Goal: Information Seeking & Learning: Learn about a topic

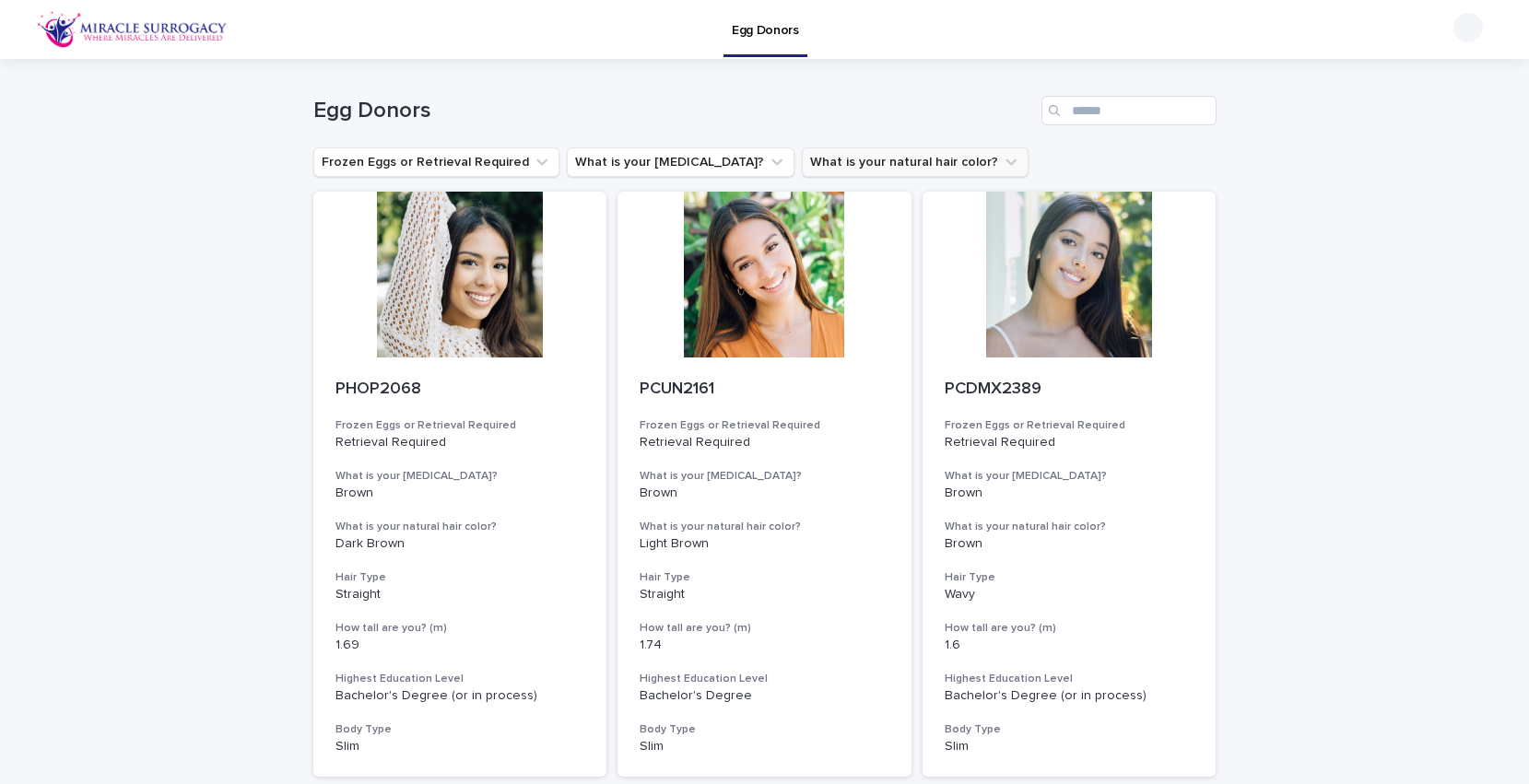
click at [828, 167] on button "What is your natural hair color?" at bounding box center [915, 163] width 227 height 30
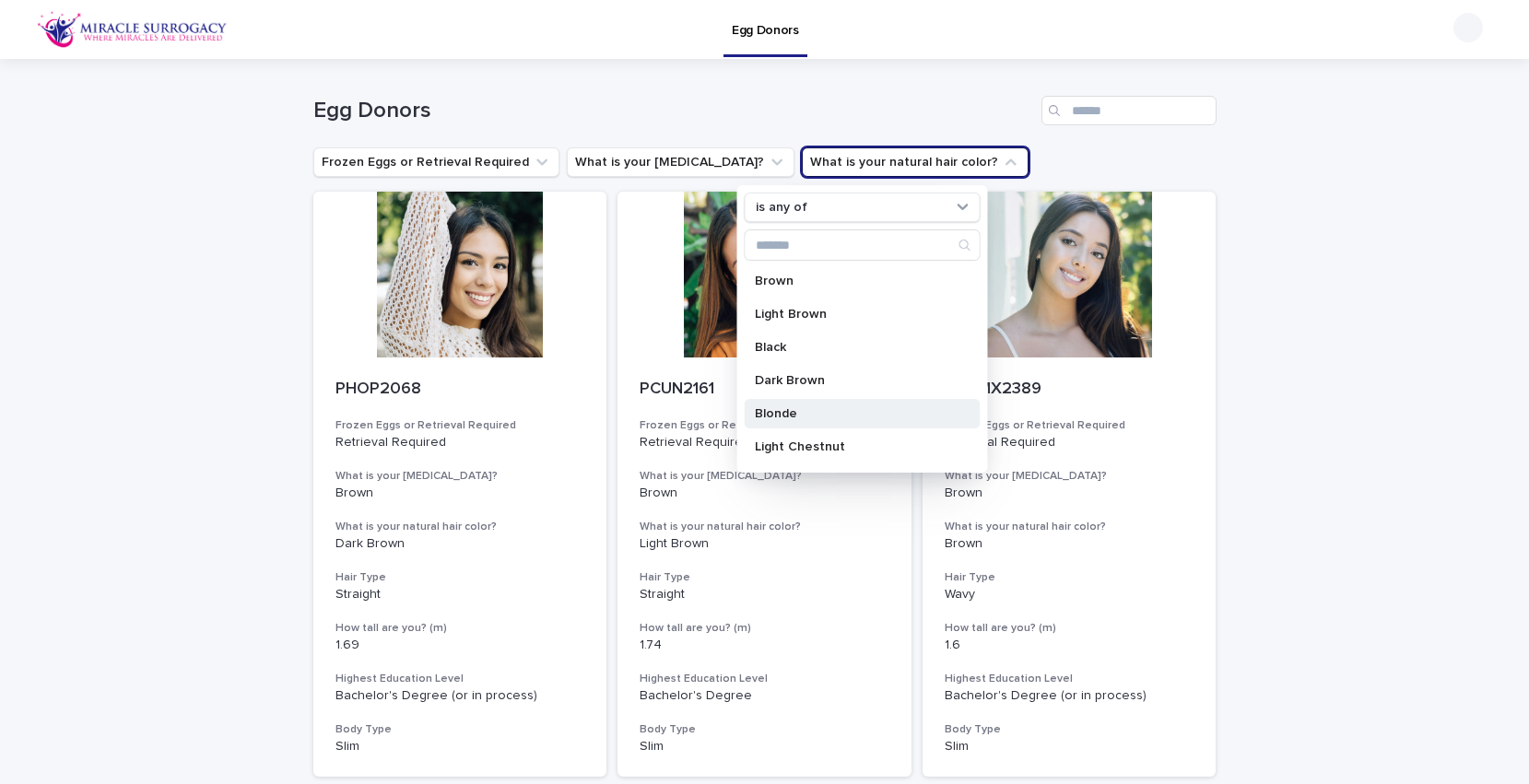
click at [809, 408] on p "Blonde" at bounding box center [852, 414] width 195 height 13
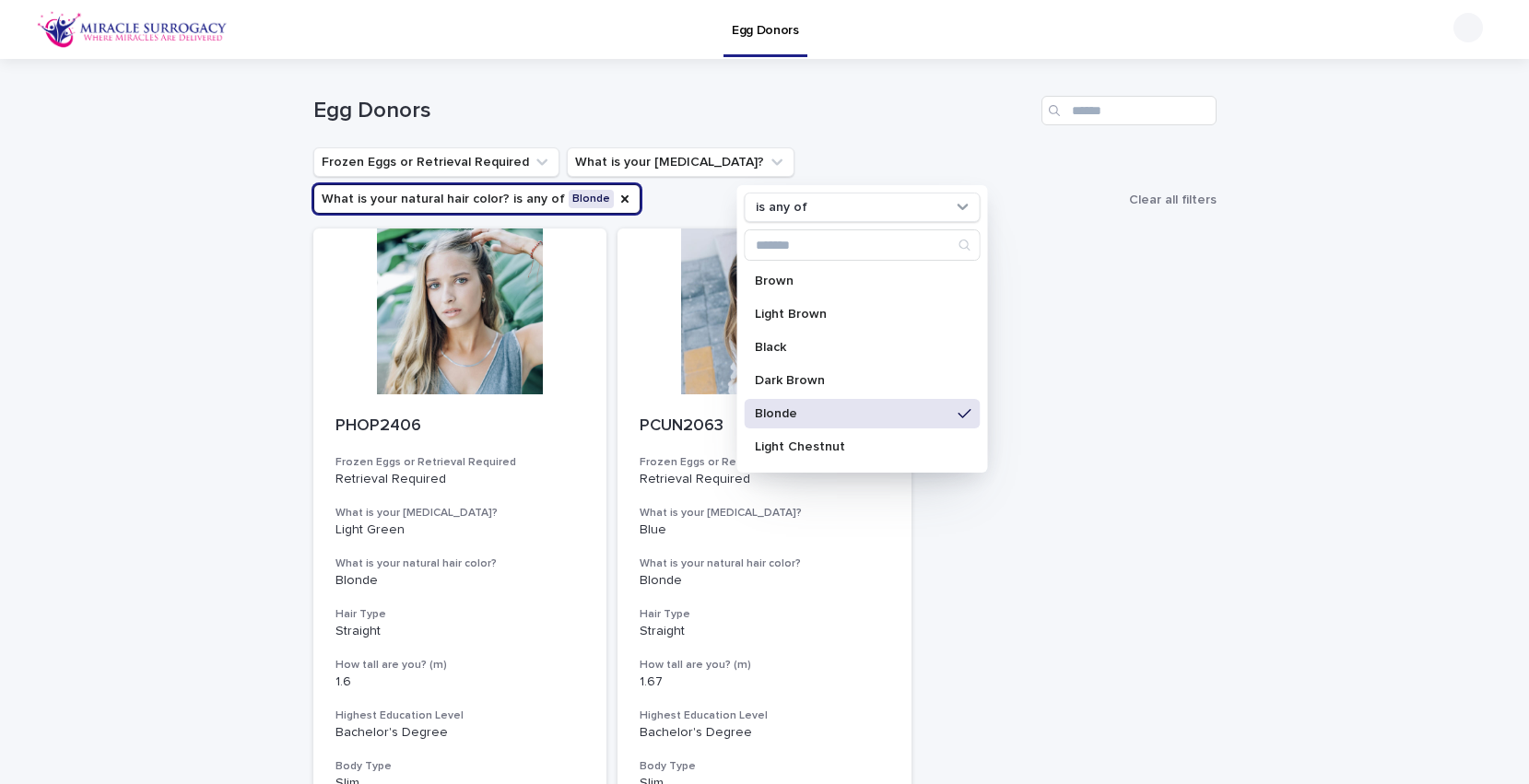
click at [1154, 341] on div "PHOP2406 Frozen Eggs or Retrieval Required Retrieval Required What is your eye …" at bounding box center [764, 521] width 903 height 585
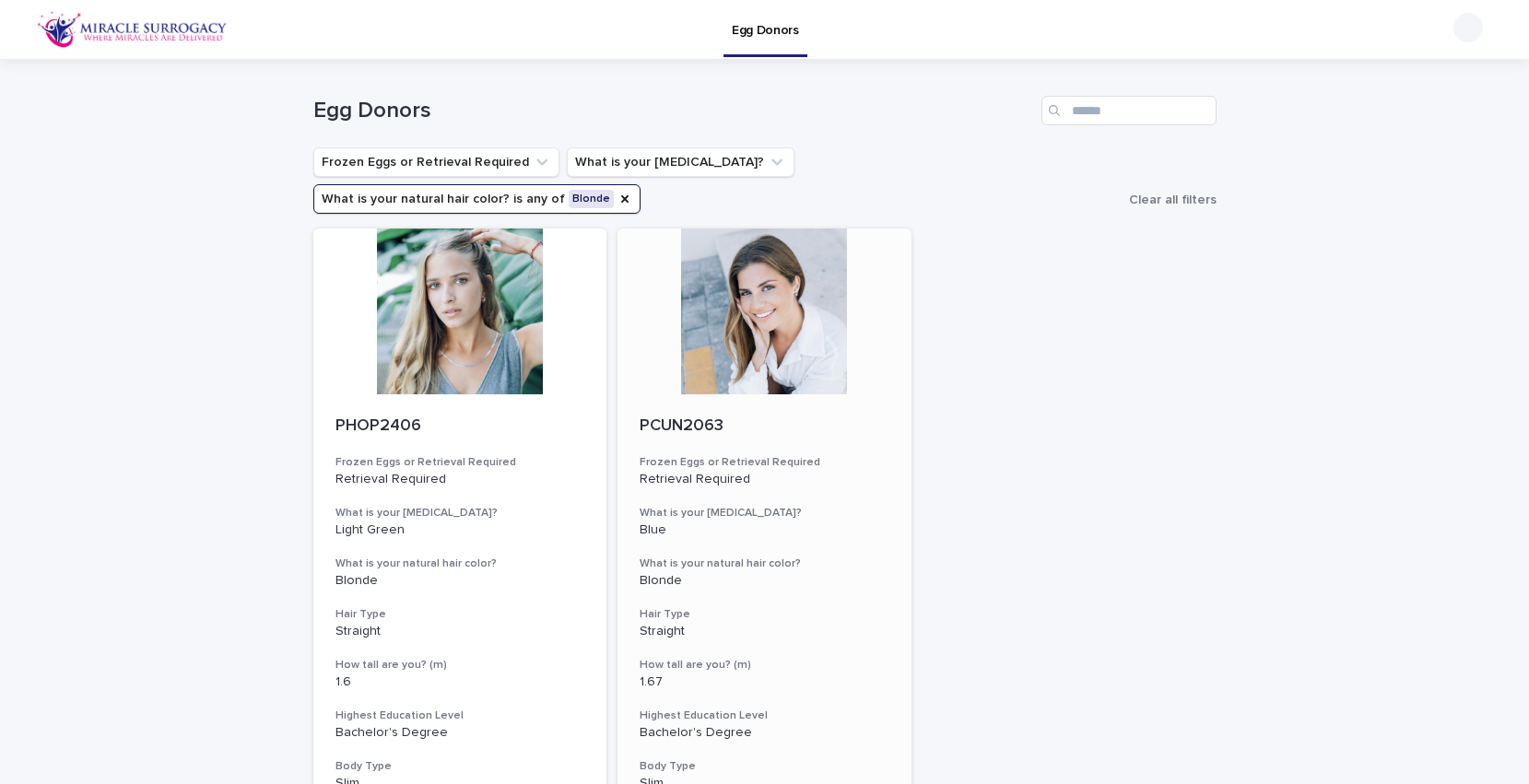
click at [819, 260] on div at bounding box center [764, 311] width 294 height 165
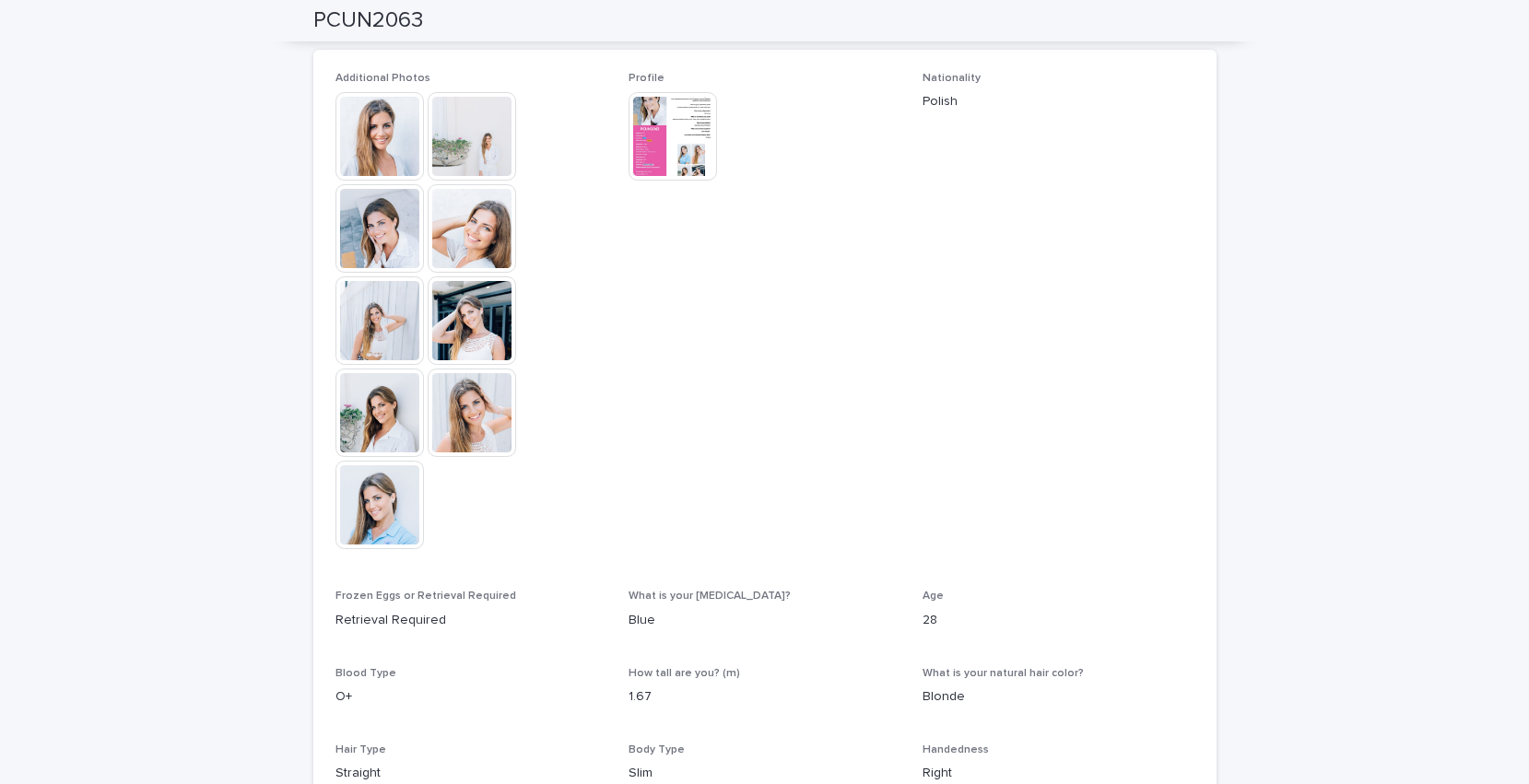
scroll to position [491, 0]
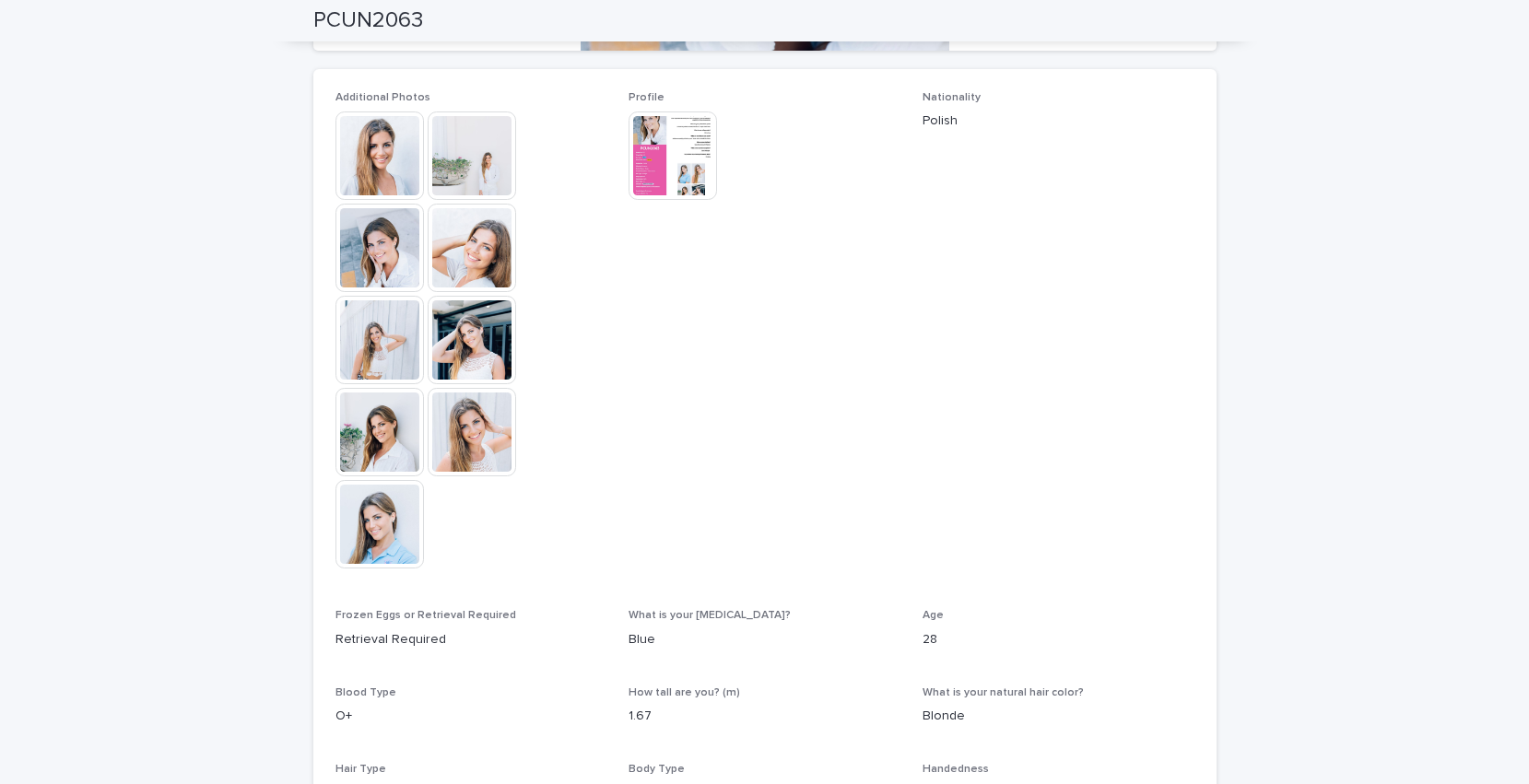
click at [405, 175] on img at bounding box center [380, 156] width 89 height 89
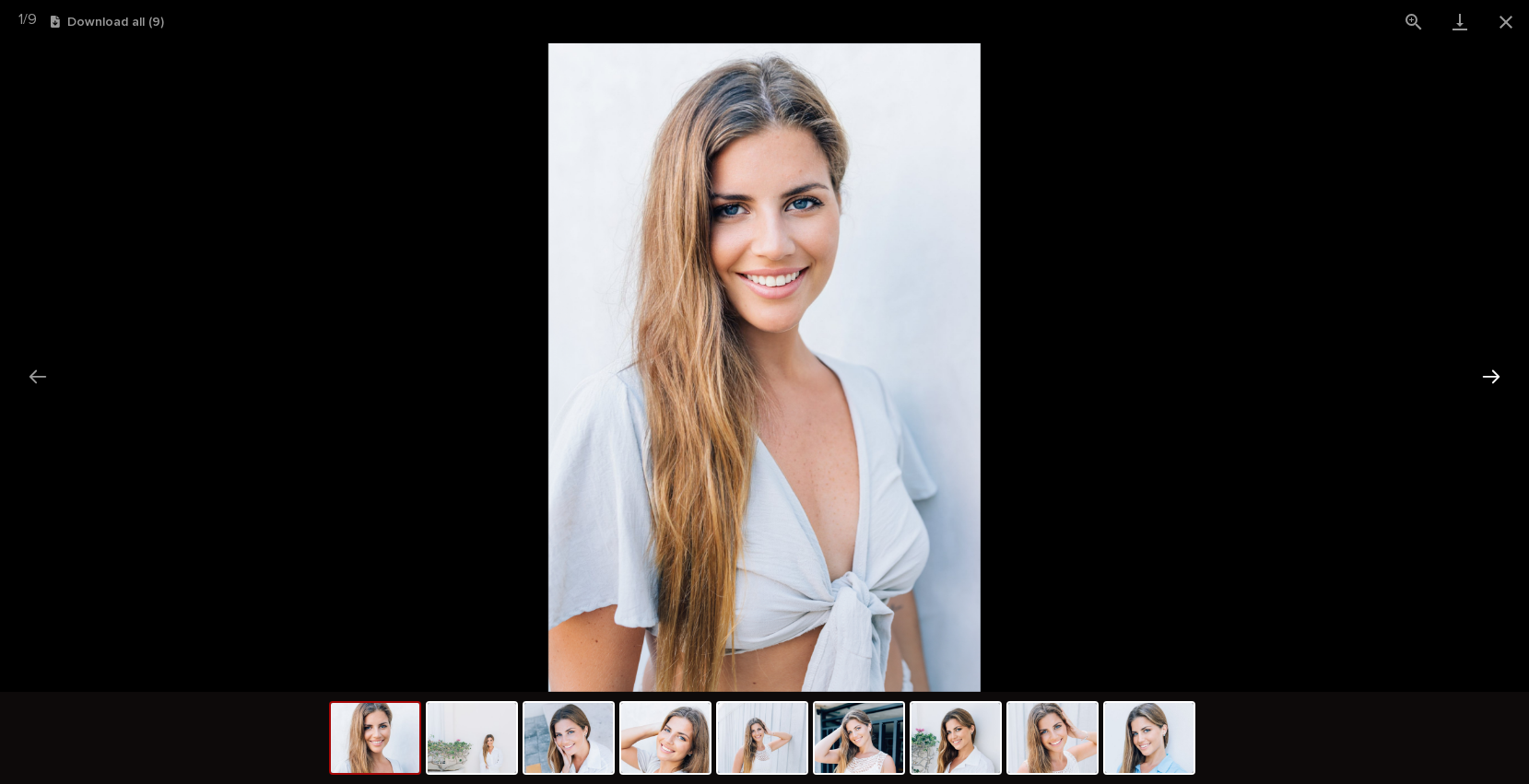
click at [1499, 379] on button "Next slide" at bounding box center [1491, 376] width 38 height 35
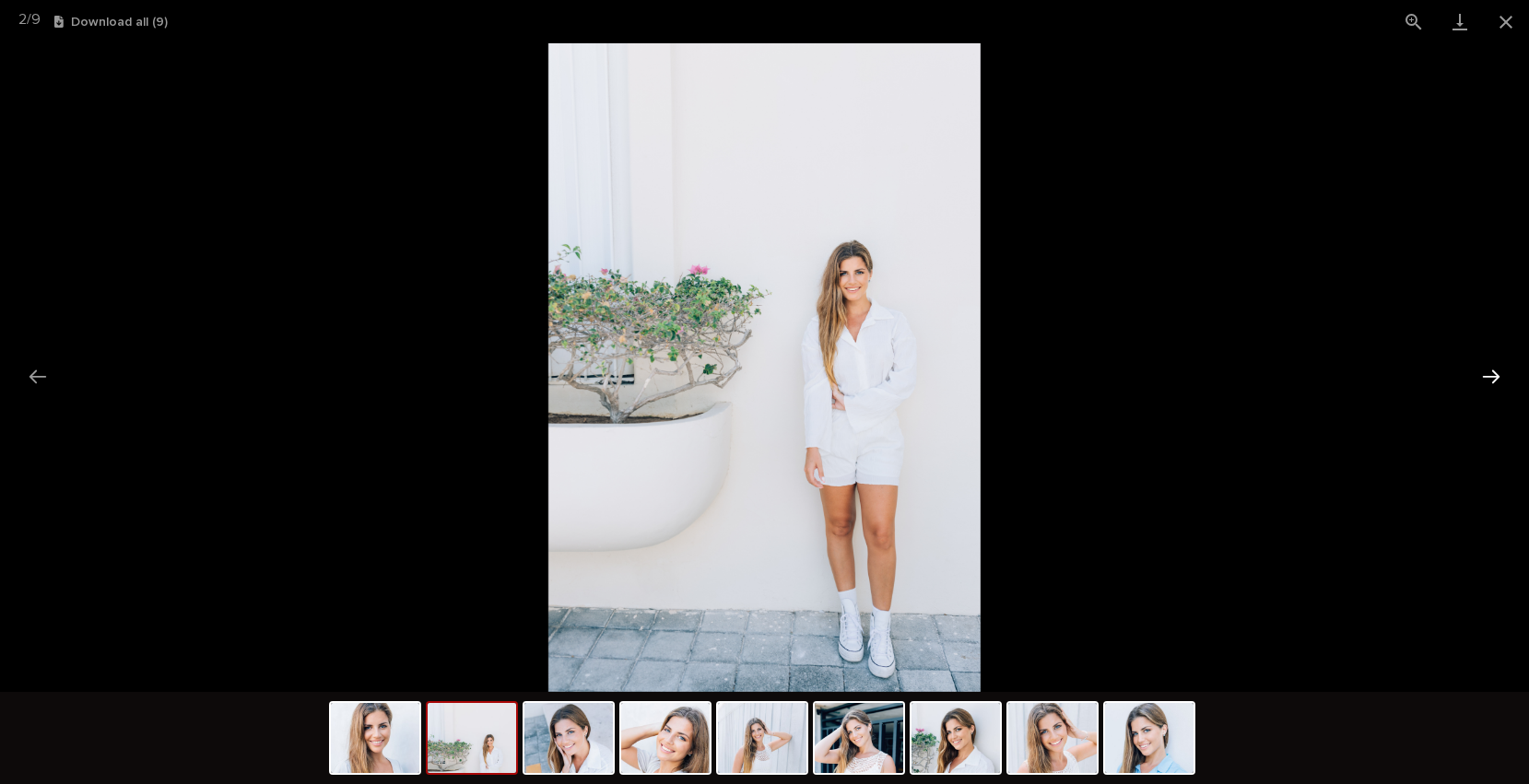
click at [1499, 379] on button "Next slide" at bounding box center [1491, 376] width 38 height 35
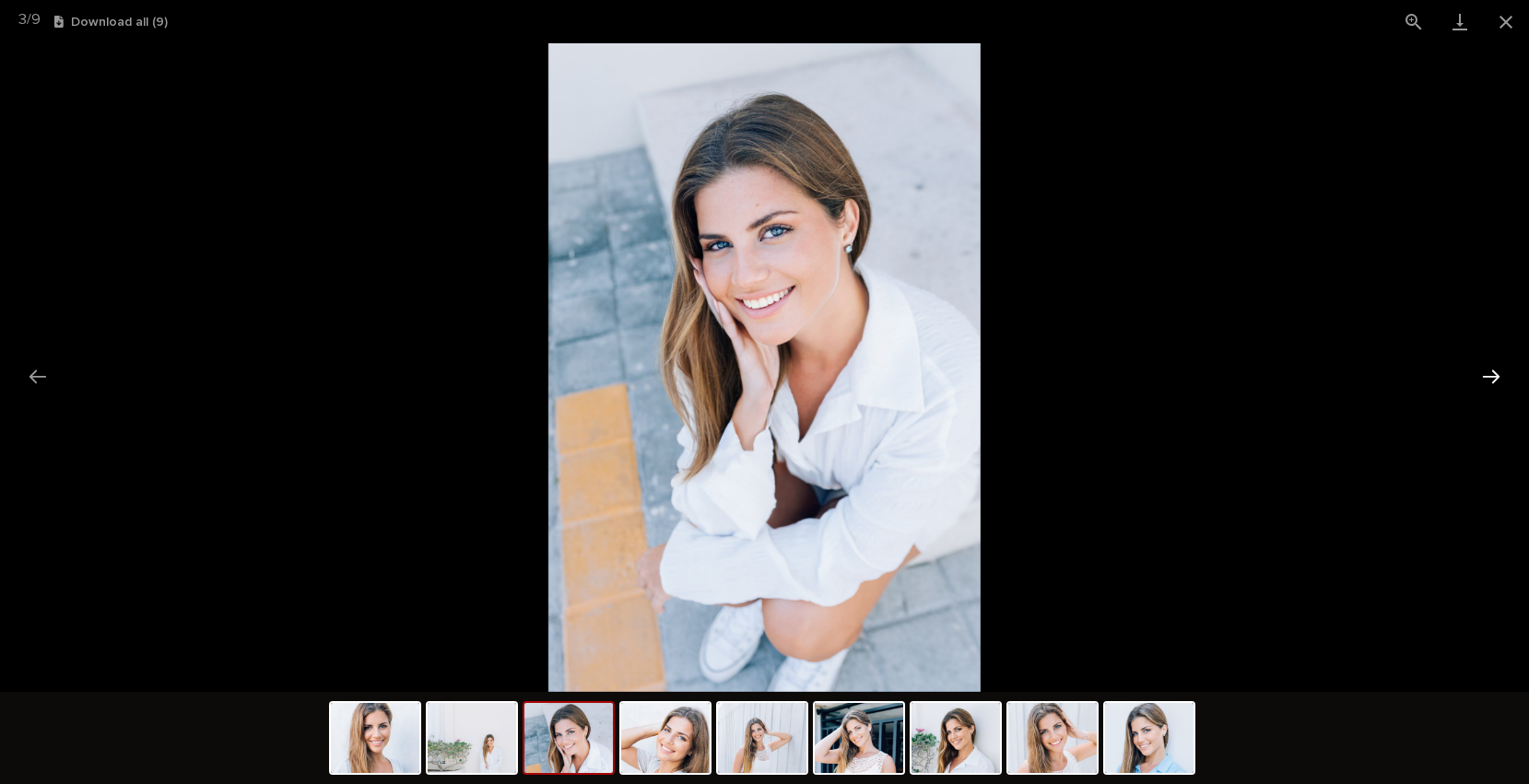
click at [1499, 379] on button "Next slide" at bounding box center [1491, 376] width 38 height 35
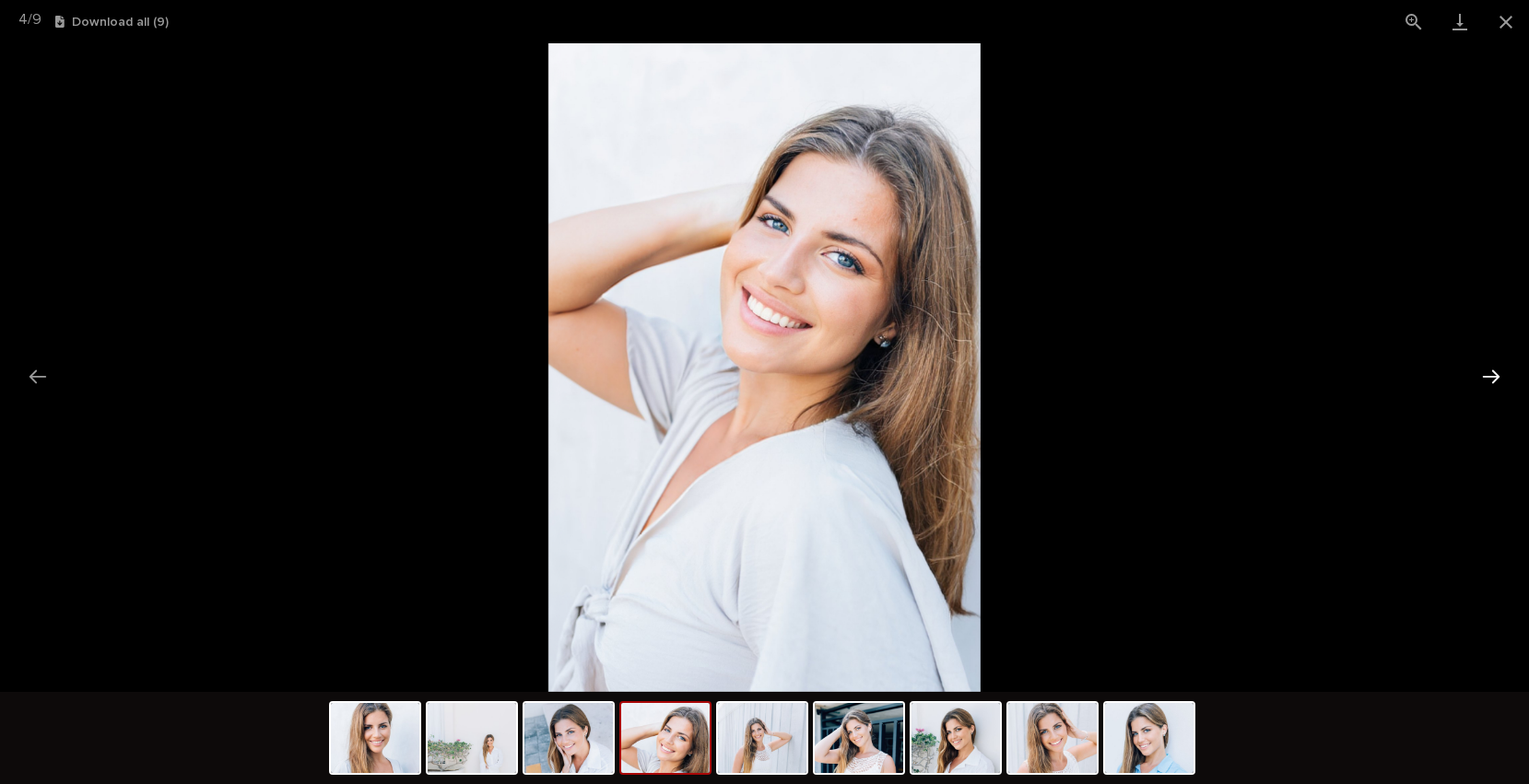
click at [1499, 379] on button "Next slide" at bounding box center [1491, 376] width 38 height 35
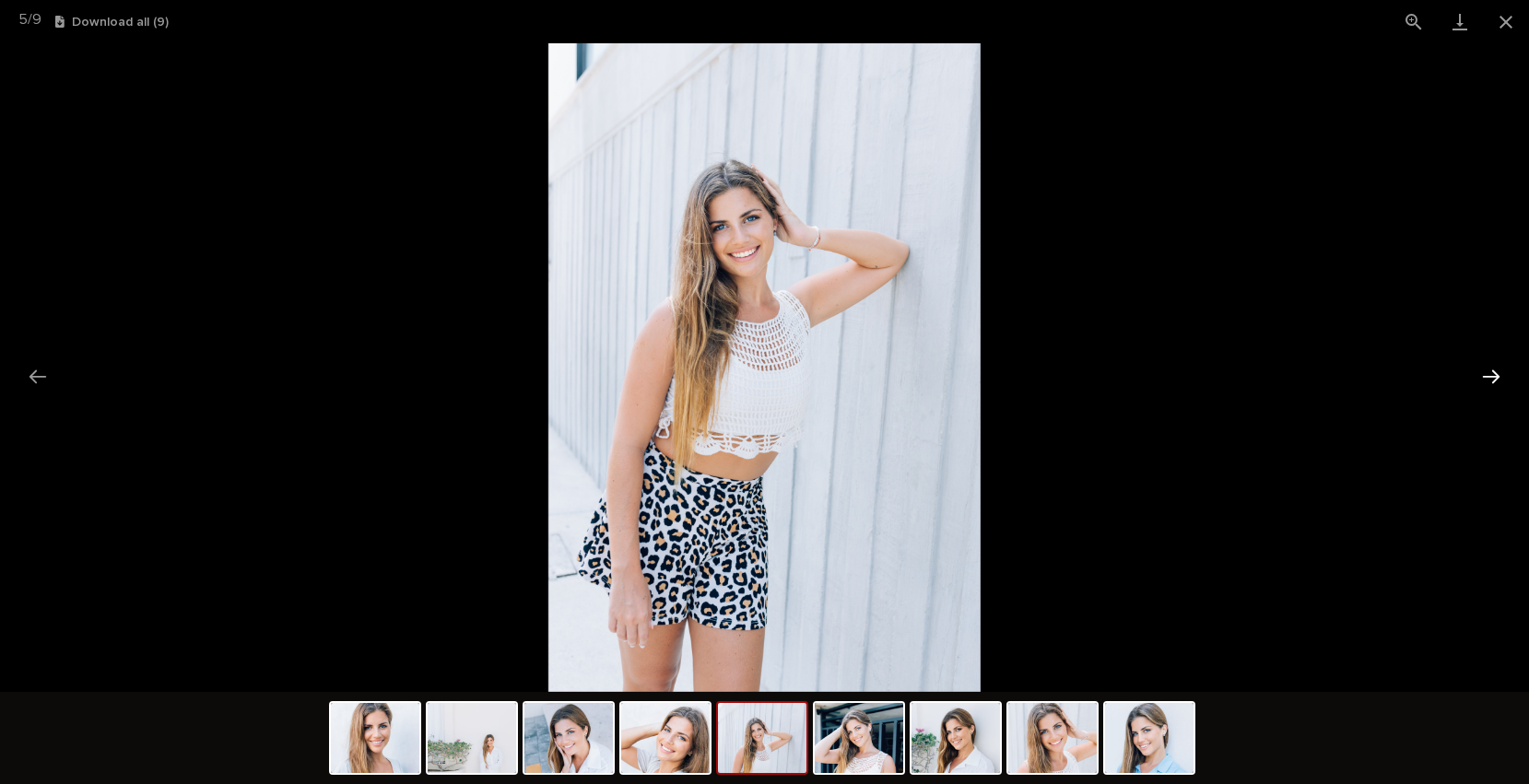
click at [1499, 379] on button "Next slide" at bounding box center [1491, 376] width 38 height 35
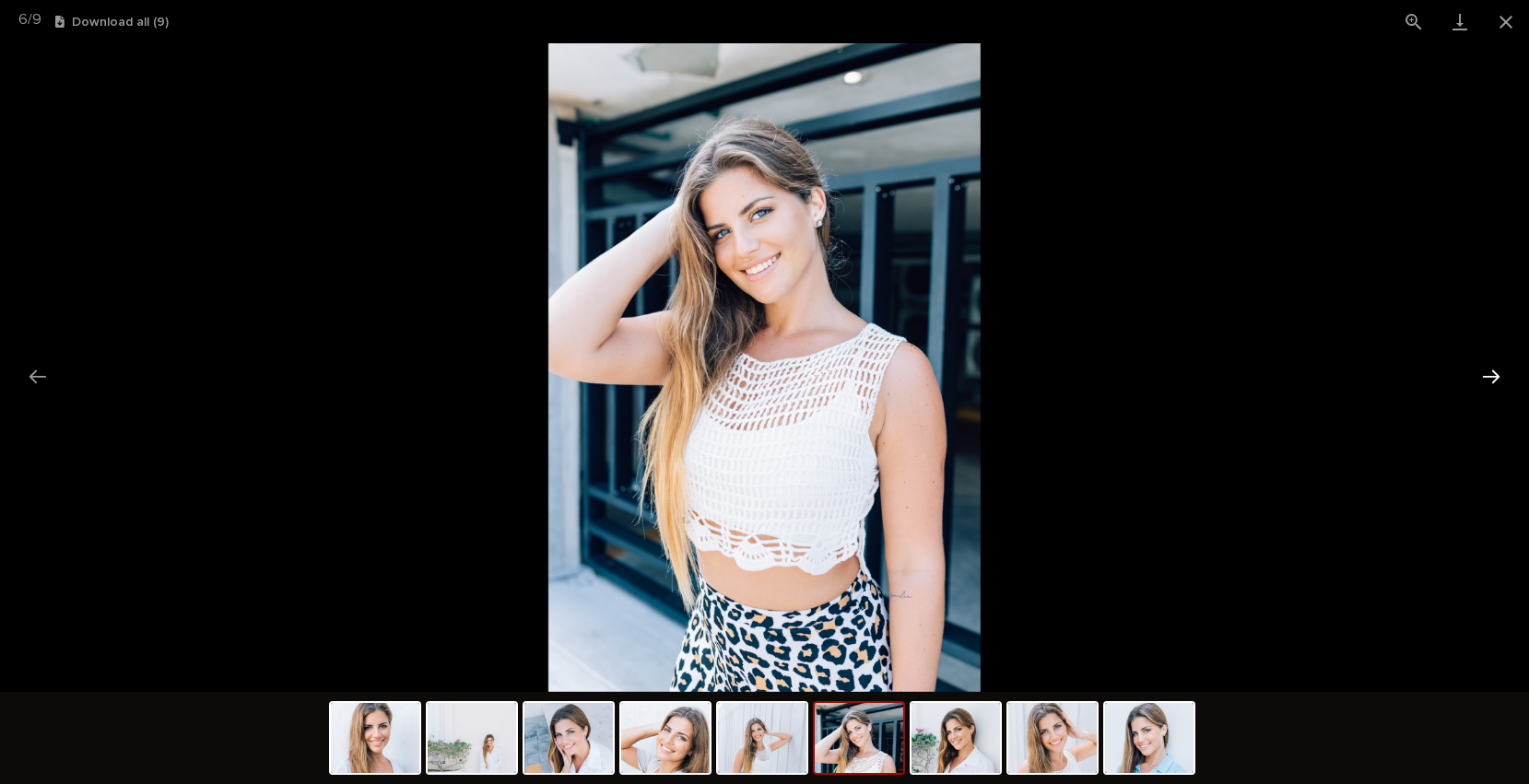
click at [1499, 379] on button "Next slide" at bounding box center [1491, 376] width 38 height 35
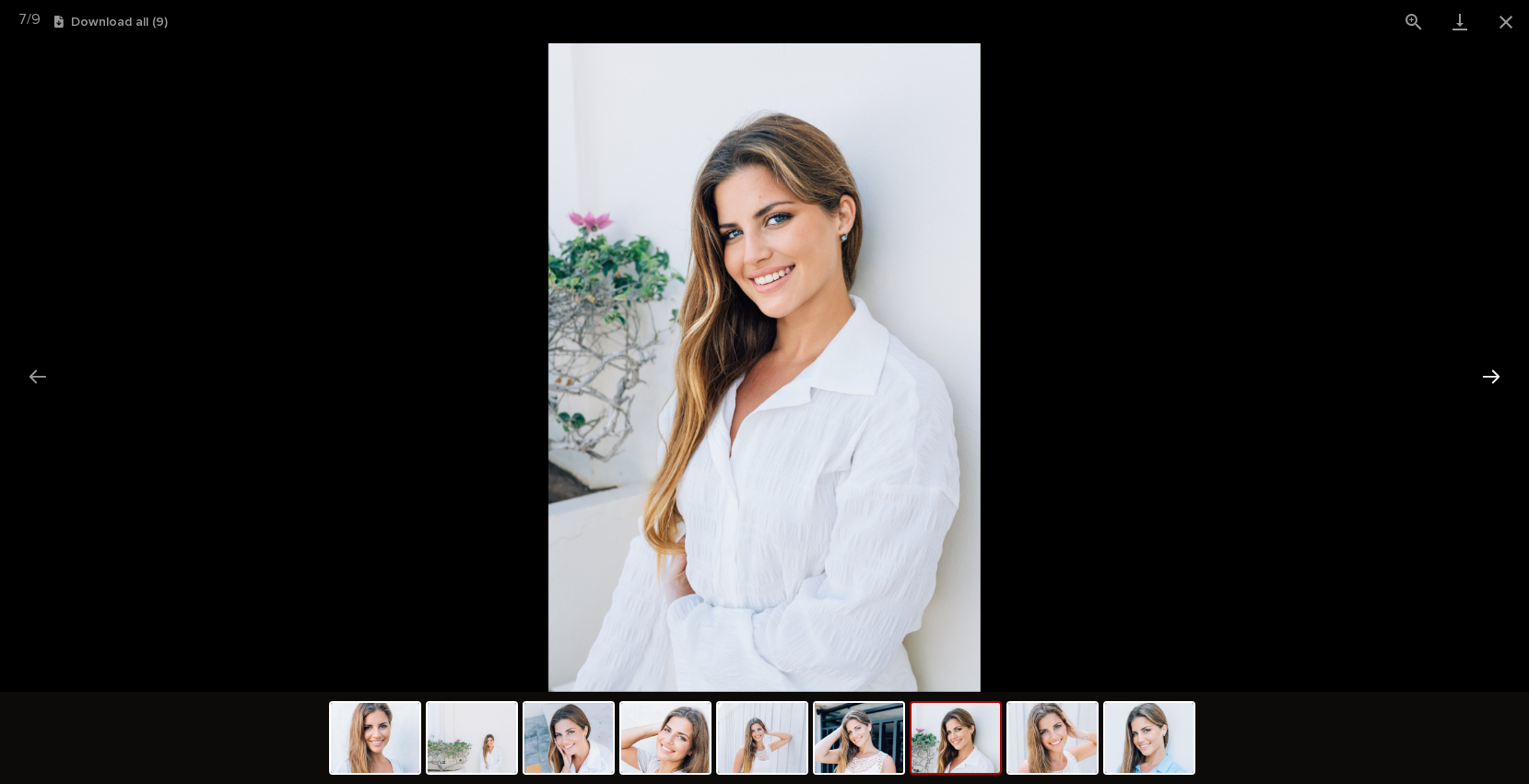
click at [1499, 379] on button "Next slide" at bounding box center [1491, 376] width 38 height 35
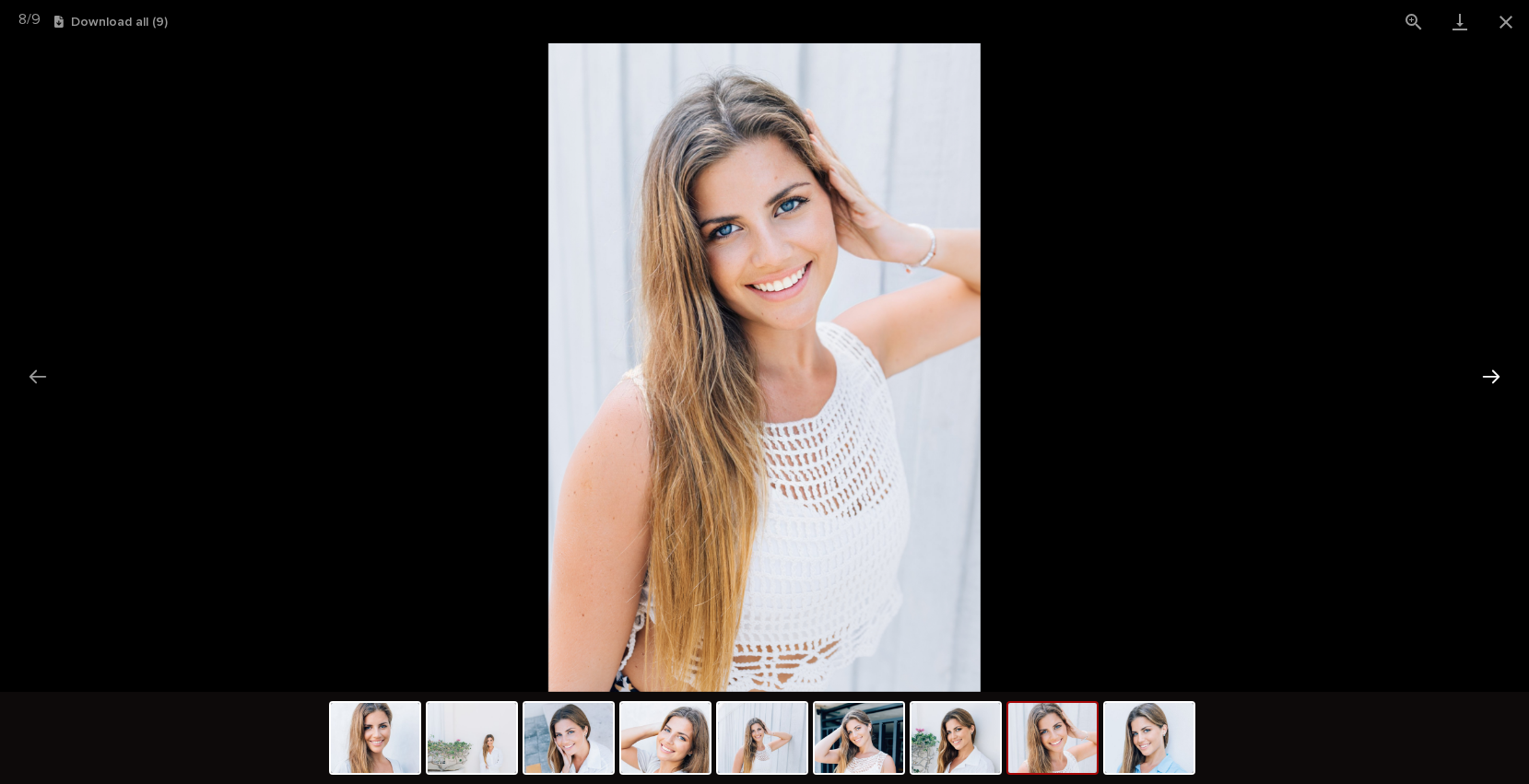
click at [1499, 379] on button "Next slide" at bounding box center [1491, 376] width 38 height 35
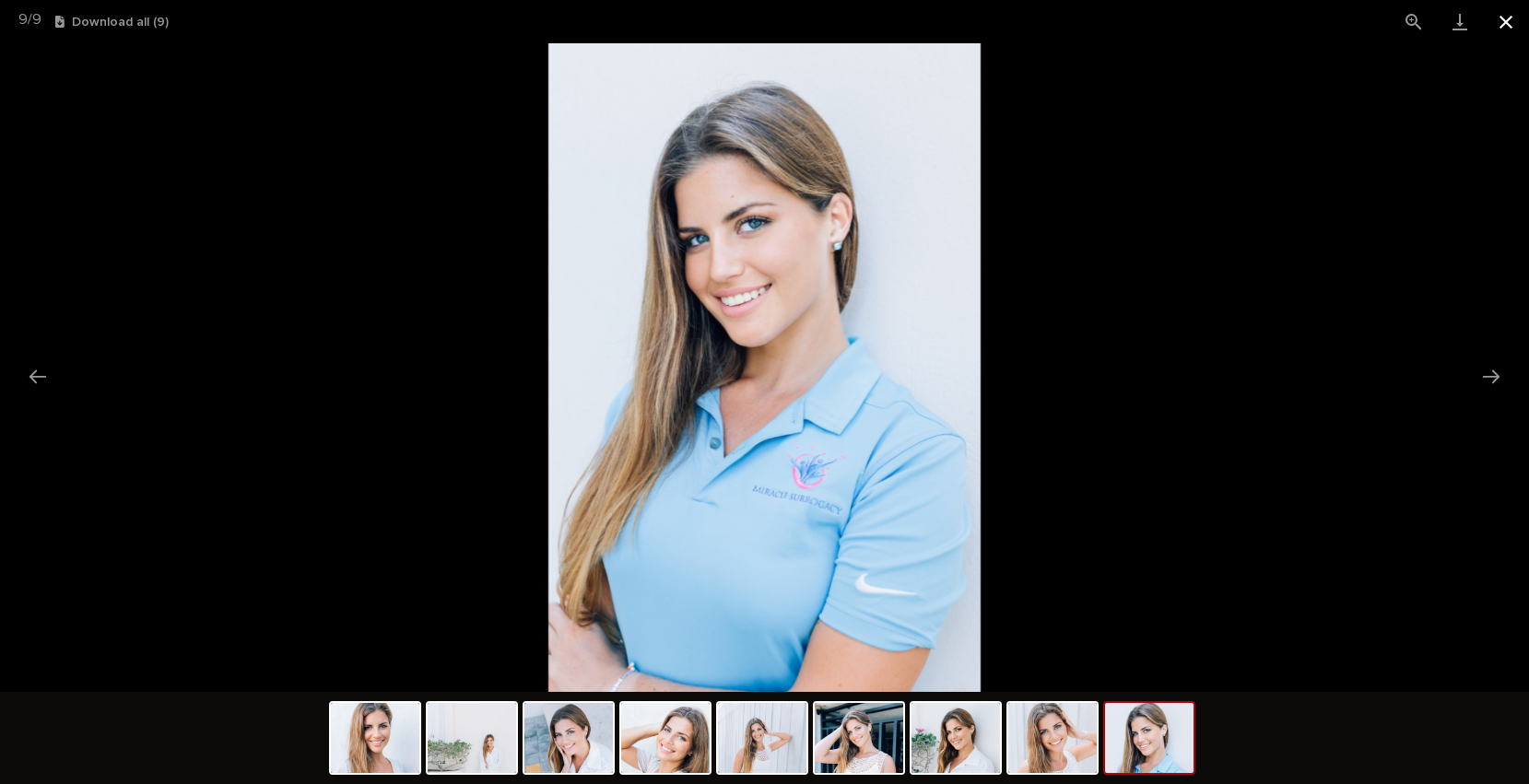
click at [1509, 30] on button "Close gallery" at bounding box center [1505, 22] width 46 height 43
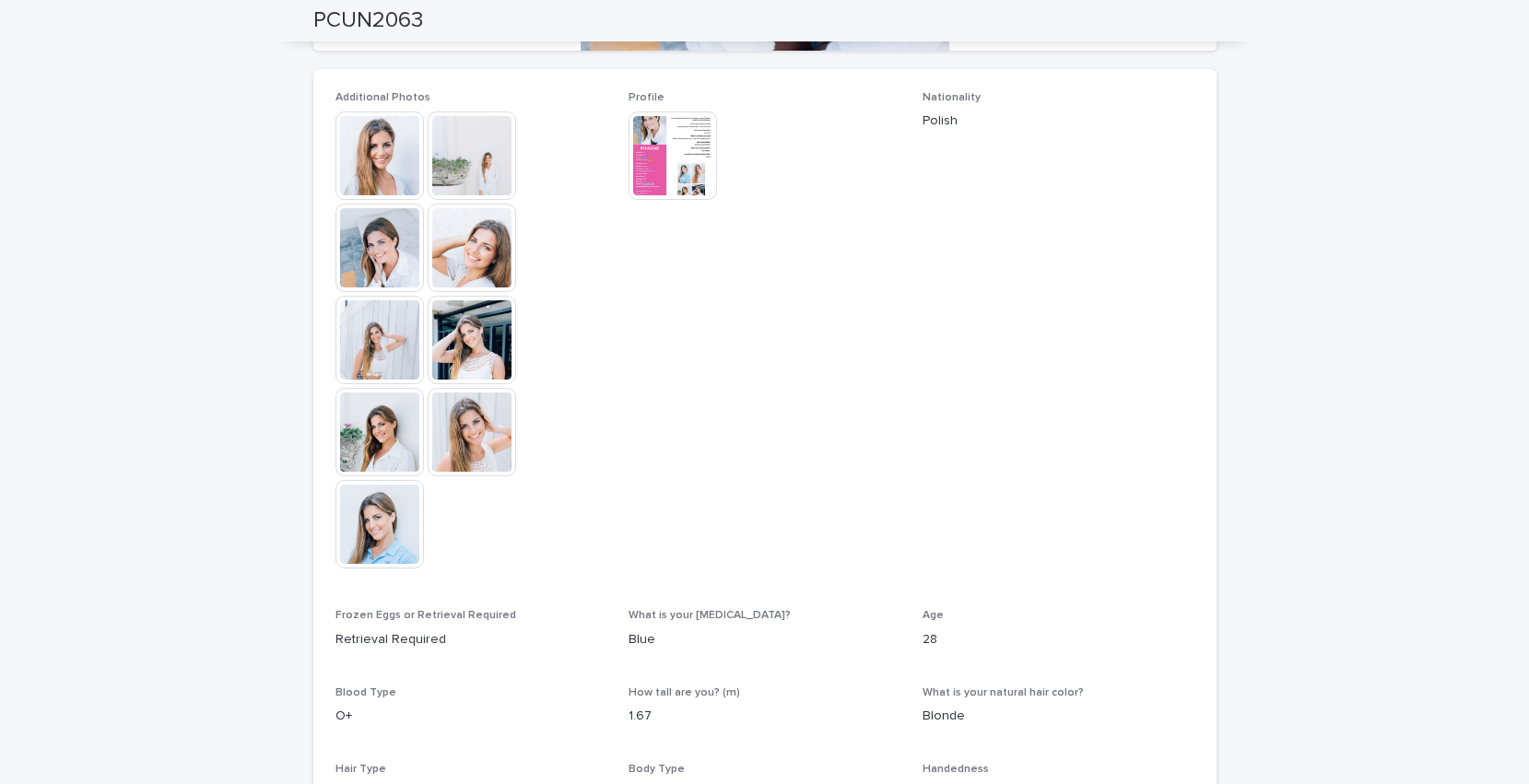
scroll to position [603, 0]
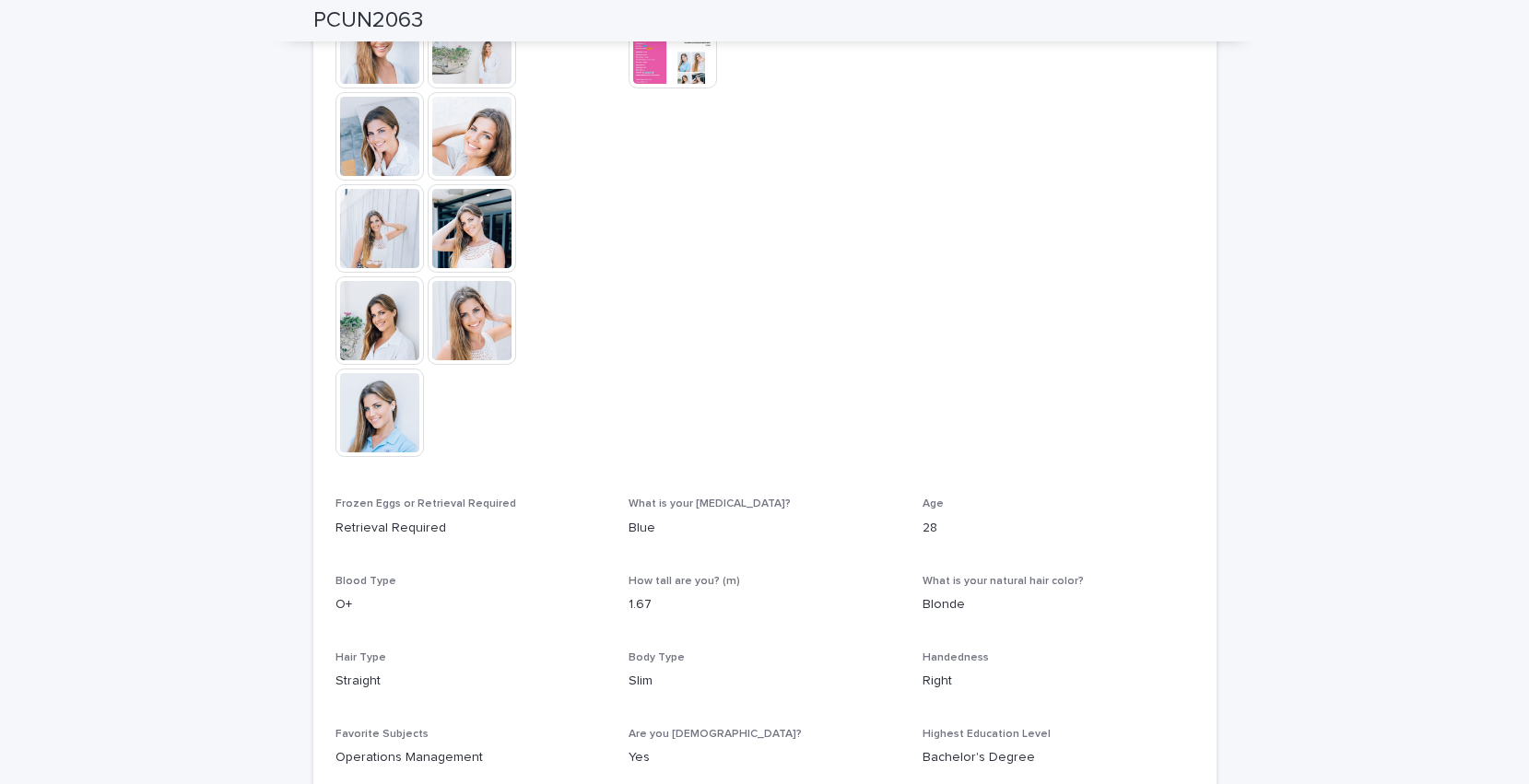
click at [687, 74] on img at bounding box center [673, 44] width 89 height 89
